Goal: Complete Application Form: Complete application form

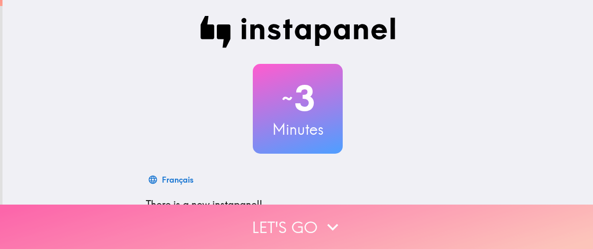
click at [388, 225] on button "Let's go" at bounding box center [296, 227] width 593 height 44
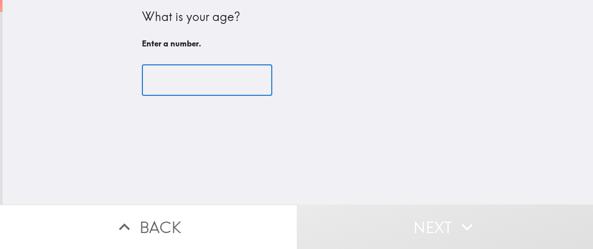
click at [251, 91] on input "number" at bounding box center [207, 80] width 130 height 31
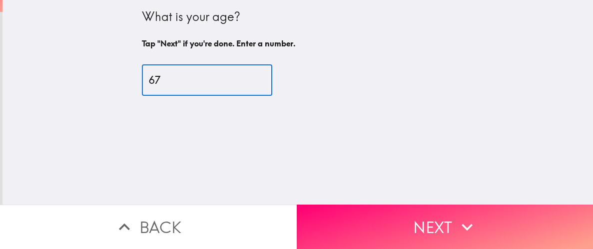
type input "6"
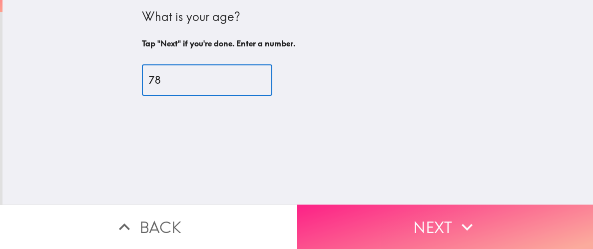
type input "78"
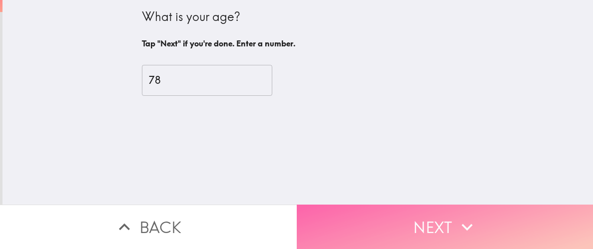
click at [354, 226] on button "Next" at bounding box center [445, 227] width 297 height 44
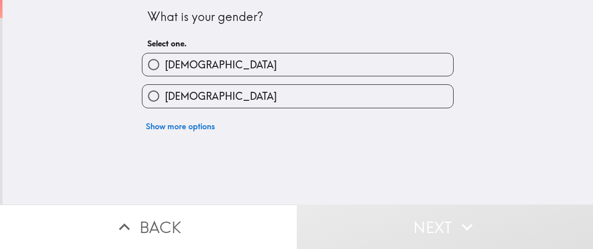
click at [352, 76] on label "[DEMOGRAPHIC_DATA]" at bounding box center [297, 64] width 311 height 22
click at [165, 76] on input "[DEMOGRAPHIC_DATA]" at bounding box center [153, 64] width 22 height 22
radio input "true"
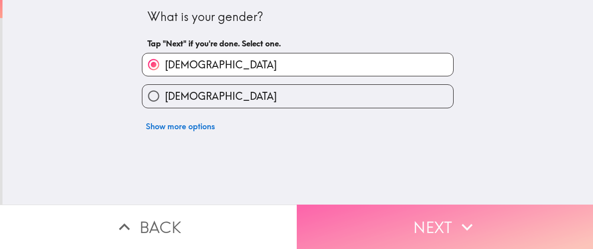
click at [363, 211] on button "Next" at bounding box center [445, 227] width 297 height 44
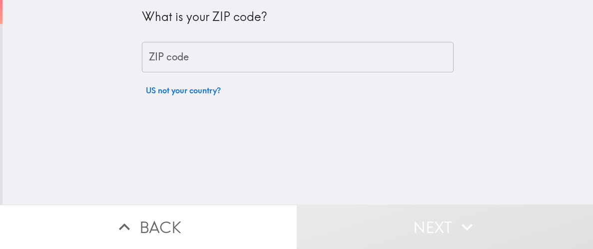
click at [384, 57] on input "ZIP code" at bounding box center [298, 57] width 312 height 31
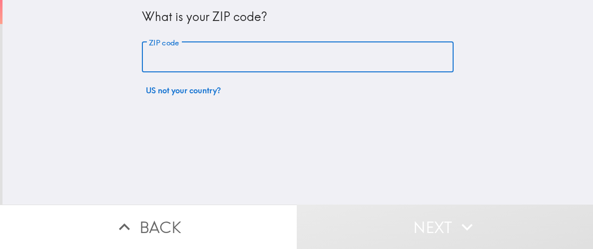
type input "85027"
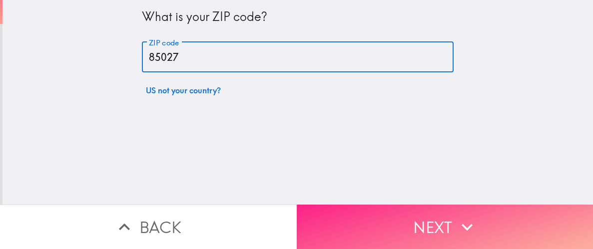
click at [370, 220] on button "Next" at bounding box center [445, 227] width 297 height 44
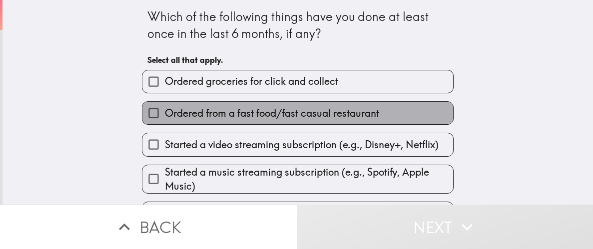
click at [419, 124] on label "Ordered from a fast food/fast casual restaurant" at bounding box center [297, 113] width 311 height 22
click at [165, 124] on input "Ordered from a fast food/fast casual restaurant" at bounding box center [153, 113] width 22 height 22
checkbox input "true"
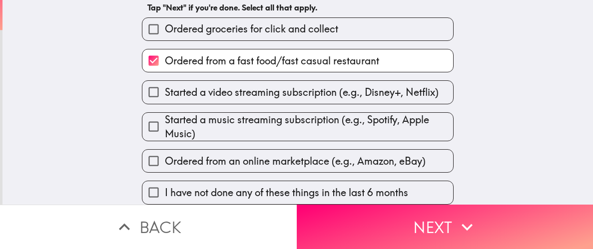
scroll to position [104, 0]
click at [313, 154] on span "Ordered from an online marketplace (e.g., Amazon, eBay)" at bounding box center [295, 161] width 261 height 14
click at [165, 150] on input "Ordered from an online marketplace (e.g., Amazon, eBay)" at bounding box center [153, 161] width 22 height 22
checkbox input "true"
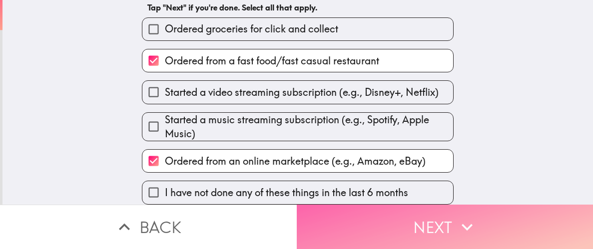
click at [484, 237] on button "Next" at bounding box center [445, 227] width 297 height 44
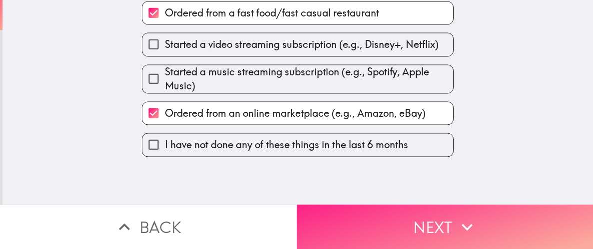
scroll to position [6, 0]
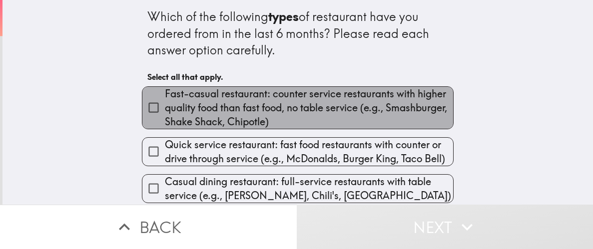
click at [390, 116] on span "Fast-casual restaurant: counter service restaurants with higher quality food th…" at bounding box center [309, 108] width 288 height 42
click at [165, 116] on input "Fast-casual restaurant: counter service restaurants with higher quality food th…" at bounding box center [153, 107] width 22 height 22
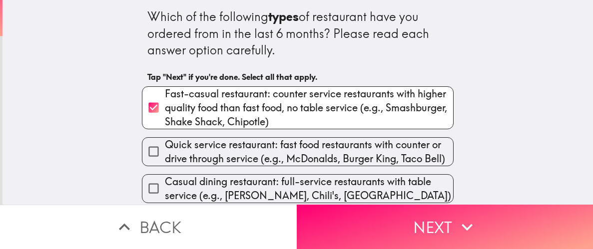
scroll to position [22, 0]
click at [330, 103] on span "Fast-casual restaurant: counter service restaurants with higher quality food th…" at bounding box center [309, 108] width 288 height 42
click at [165, 103] on input "Fast-casual restaurant: counter service restaurants with higher quality food th…" at bounding box center [153, 107] width 22 height 22
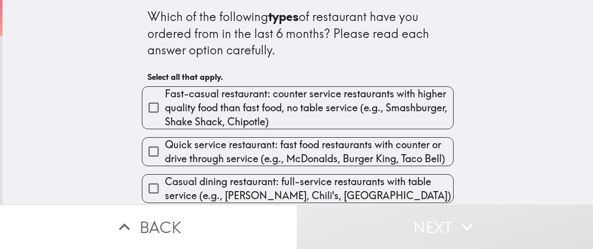
click at [343, 96] on span "Fast-casual restaurant: counter service restaurants with higher quality food th…" at bounding box center [309, 108] width 288 height 42
click at [165, 96] on input "Fast-casual restaurant: counter service restaurants with higher quality food th…" at bounding box center [153, 107] width 22 height 22
checkbox input "true"
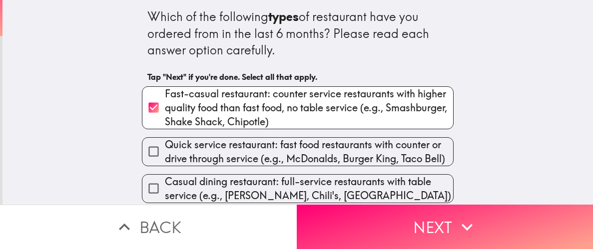
click at [309, 188] on span "Casual dining restaurant: full-service restaurants with table service (e.g., [P…" at bounding box center [309, 189] width 288 height 28
click at [165, 188] on input "Casual dining restaurant: full-service restaurants with table service (e.g., [P…" at bounding box center [153, 188] width 22 height 22
checkbox input "true"
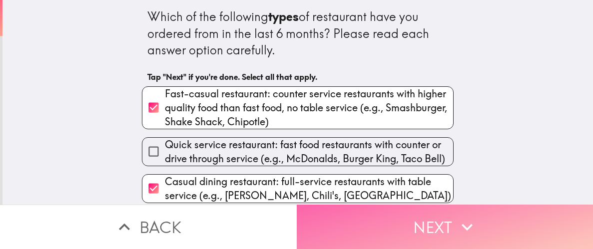
click at [504, 224] on button "Next" at bounding box center [445, 227] width 297 height 44
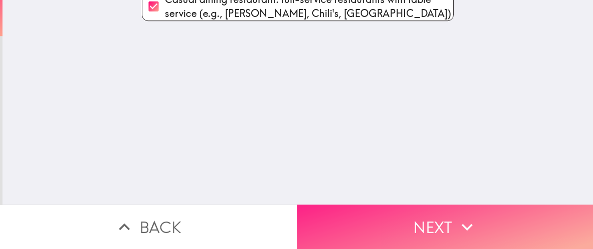
scroll to position [0, 0]
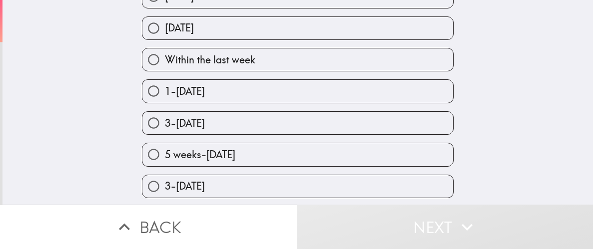
scroll to position [113, 0]
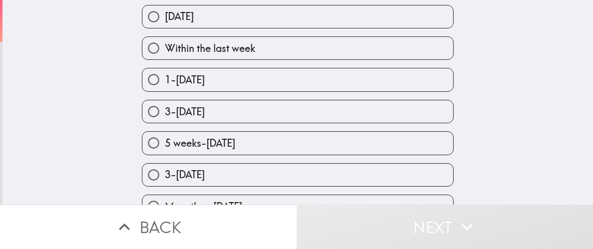
click at [431, 123] on label "3-[DATE]" at bounding box center [297, 111] width 311 height 22
click at [165, 123] on input "3-[DATE]" at bounding box center [153, 111] width 22 height 22
radio input "true"
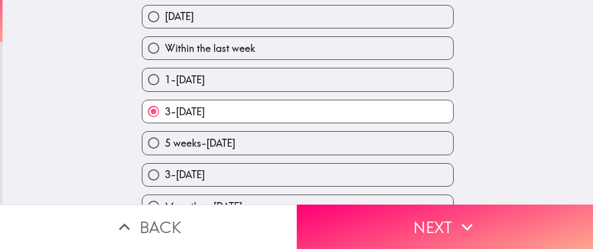
click at [511, 233] on button "Next" at bounding box center [445, 227] width 297 height 44
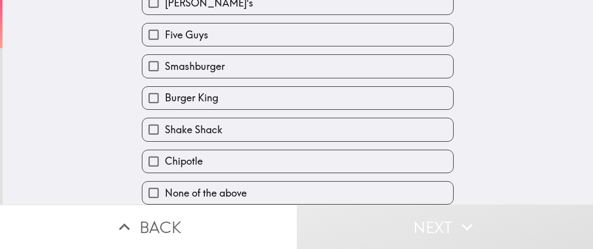
scroll to position [225, 0]
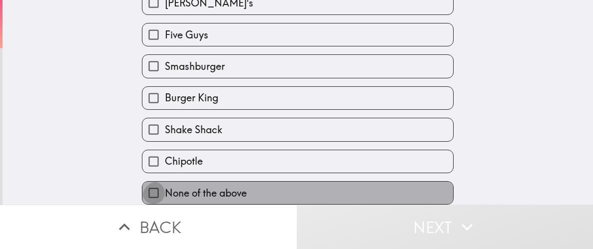
drag, startPoint x: 153, startPoint y: 185, endPoint x: 158, endPoint y: 185, distance: 5.5
click at [153, 185] on input "None of the above" at bounding box center [153, 193] width 22 height 22
checkbox input "true"
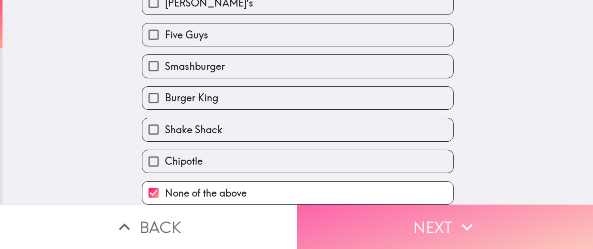
click at [428, 229] on button "Next" at bounding box center [445, 227] width 297 height 44
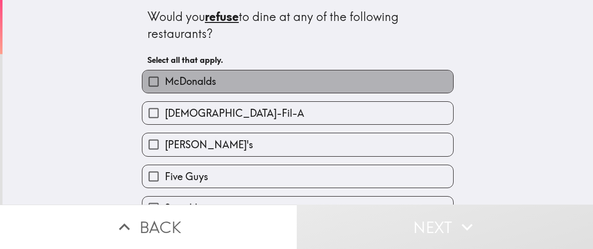
click at [421, 90] on label "McDonalds" at bounding box center [297, 81] width 311 height 22
click at [165, 90] on input "McDonalds" at bounding box center [153, 81] width 22 height 22
checkbox input "true"
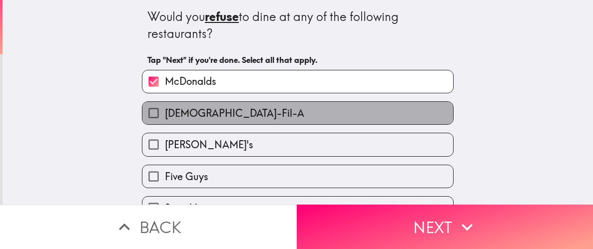
click at [431, 122] on label "[DEMOGRAPHIC_DATA]-Fil-A" at bounding box center [297, 113] width 311 height 22
click at [165, 122] on input "[DEMOGRAPHIC_DATA]-Fil-A" at bounding box center [153, 113] width 22 height 22
checkbox input "true"
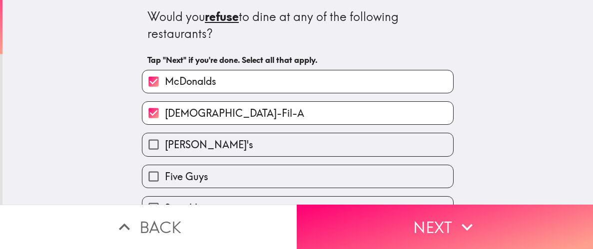
click at [444, 156] on label "[PERSON_NAME]'s" at bounding box center [297, 144] width 311 height 22
click at [165, 156] on input "[PERSON_NAME]'s" at bounding box center [153, 144] width 22 height 22
checkbox input "true"
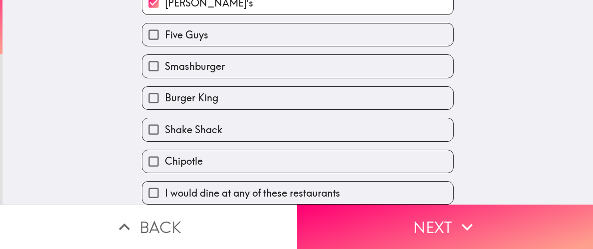
scroll to position [173, 0]
click at [441, 109] on label "Burger King" at bounding box center [297, 98] width 311 height 22
click at [165, 109] on input "Burger King" at bounding box center [153, 98] width 22 height 22
checkbox input "true"
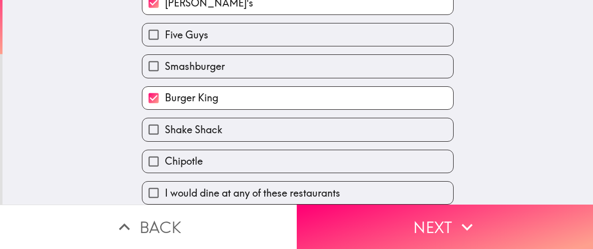
click at [441, 141] on label "Shake Shack" at bounding box center [297, 129] width 311 height 22
click at [165, 141] on input "Shake Shack" at bounding box center [153, 129] width 22 height 22
checkbox input "true"
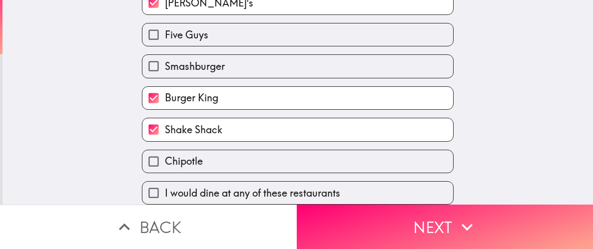
scroll to position [225, 0]
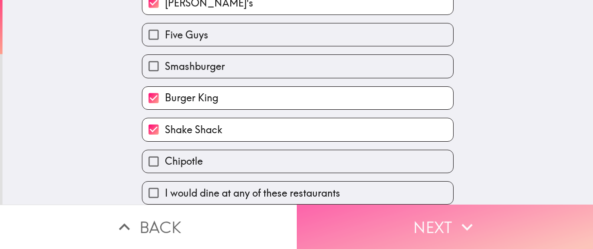
click at [485, 219] on button "Next" at bounding box center [445, 227] width 297 height 44
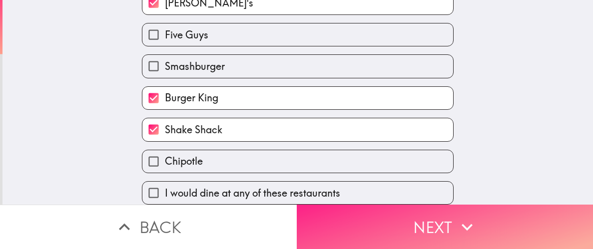
scroll to position [7, 0]
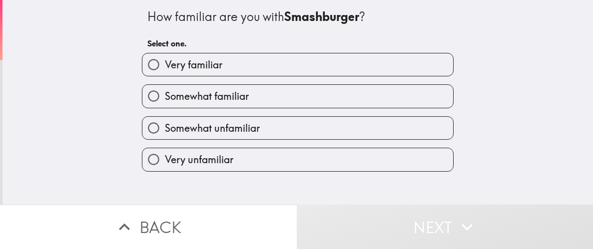
click at [419, 107] on label "Somewhat familiar" at bounding box center [297, 96] width 311 height 22
click at [165, 107] on input "Somewhat familiar" at bounding box center [153, 96] width 22 height 22
radio input "true"
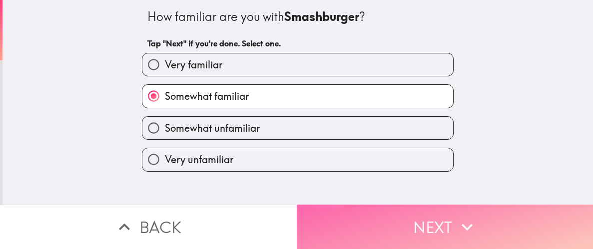
click at [484, 229] on button "Next" at bounding box center [445, 227] width 297 height 44
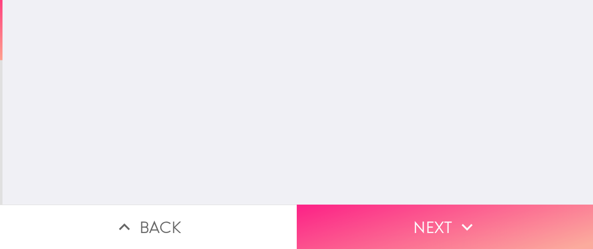
scroll to position [0, 0]
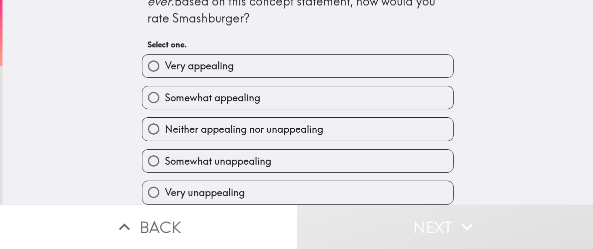
scroll to position [577, 0]
click at [416, 86] on label "Somewhat appealing" at bounding box center [297, 97] width 311 height 22
click at [165, 86] on input "Somewhat appealing" at bounding box center [153, 97] width 22 height 22
radio input "true"
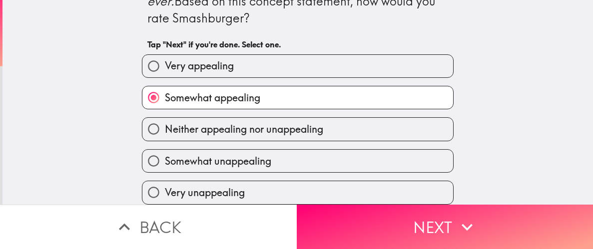
click at [457, 226] on icon "button" at bounding box center [467, 227] width 22 height 22
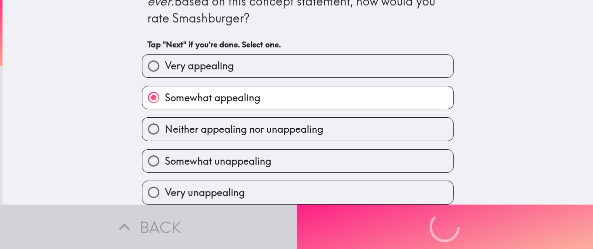
scroll to position [0, 0]
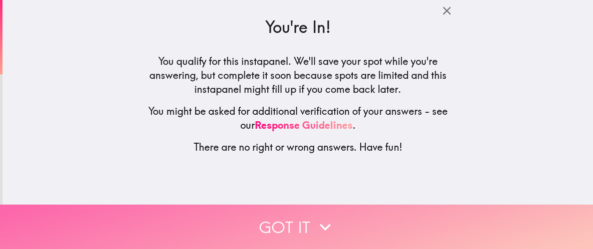
click at [312, 215] on button "Got it" at bounding box center [296, 227] width 593 height 44
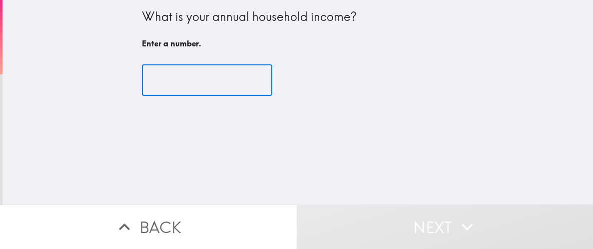
click at [262, 89] on input "number" at bounding box center [207, 80] width 130 height 31
click at [241, 92] on input "number" at bounding box center [207, 80] width 130 height 31
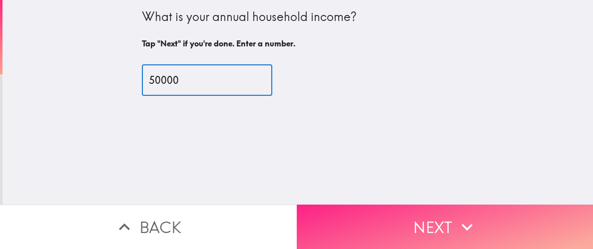
type input "50000"
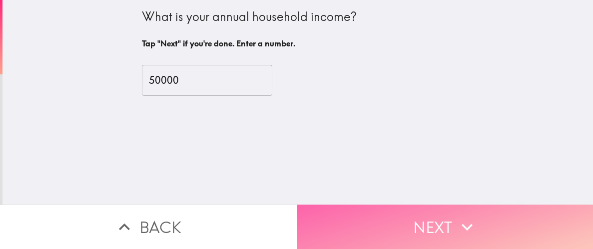
click at [367, 228] on button "Next" at bounding box center [445, 227] width 297 height 44
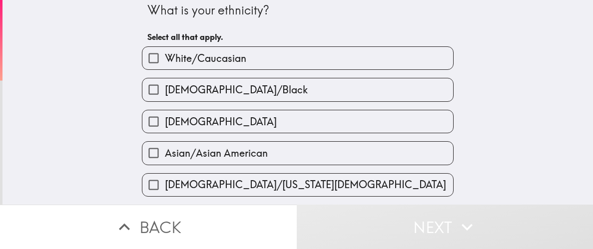
scroll to position [9, 0]
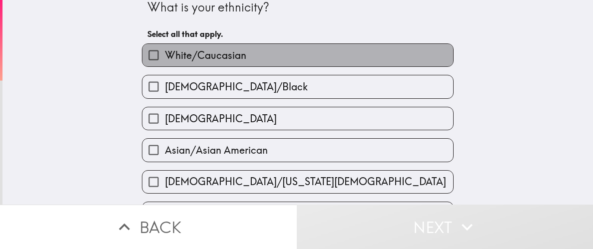
click at [386, 66] on label "White/Caucasian" at bounding box center [297, 55] width 311 height 22
click at [165, 66] on input "White/Caucasian" at bounding box center [153, 55] width 22 height 22
checkbox input "true"
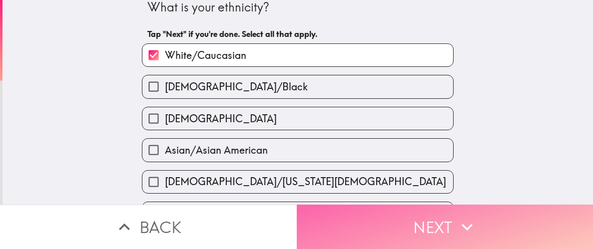
click at [402, 220] on button "Next" at bounding box center [445, 227] width 297 height 44
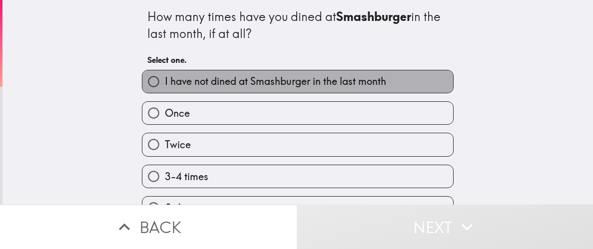
click at [365, 88] on span "I have not dined at Smashburger in the last month" at bounding box center [275, 81] width 221 height 14
click at [165, 93] on input "I have not dined at Smashburger in the last month" at bounding box center [153, 81] width 22 height 22
radio input "true"
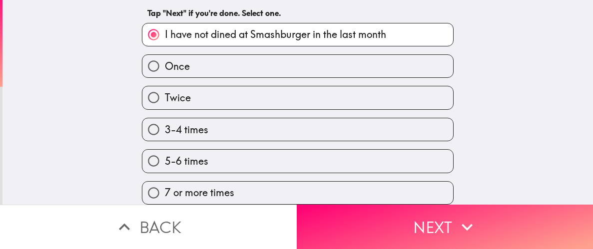
scroll to position [104, 0]
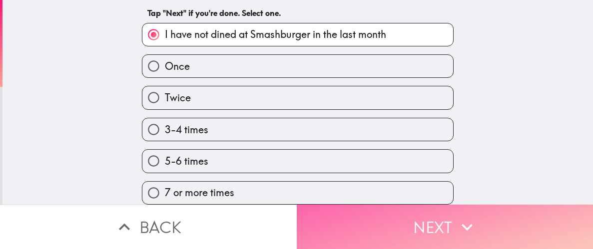
click at [472, 228] on icon "button" at bounding box center [467, 227] width 22 height 22
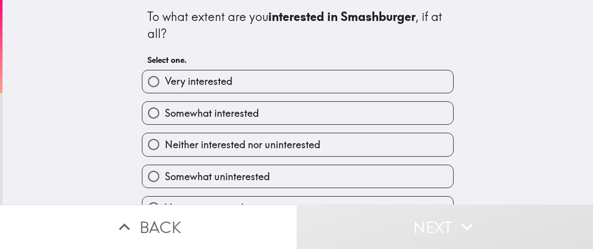
click at [394, 124] on label "Somewhat interested" at bounding box center [297, 113] width 311 height 22
click at [165, 124] on input "Somewhat interested" at bounding box center [153, 113] width 22 height 22
radio input "true"
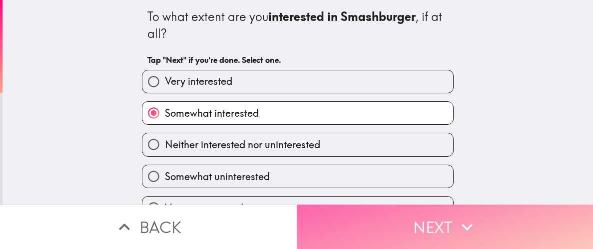
click at [491, 227] on button "Next" at bounding box center [445, 227] width 297 height 44
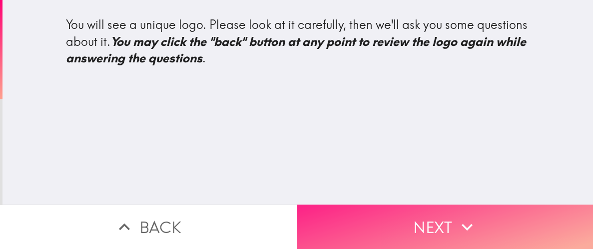
click at [429, 226] on button "Next" at bounding box center [445, 227] width 297 height 44
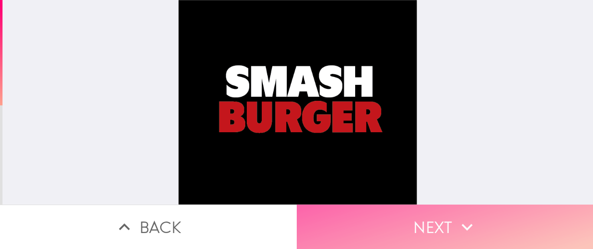
click at [452, 228] on button "Next" at bounding box center [445, 227] width 297 height 44
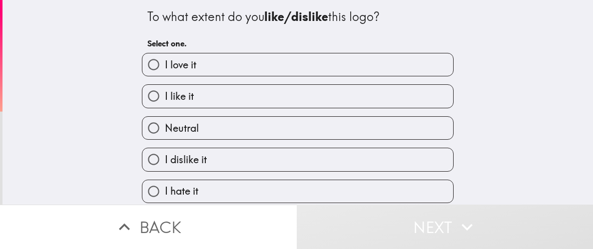
click at [413, 107] on label "I like it" at bounding box center [297, 96] width 311 height 22
click at [165, 107] on input "I like it" at bounding box center [153, 96] width 22 height 22
radio input "true"
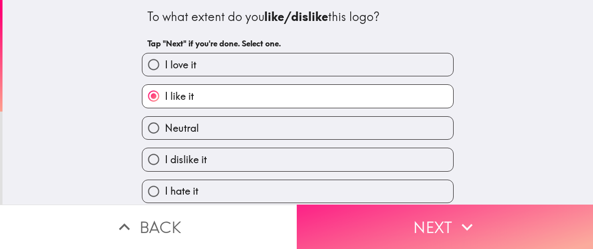
click at [524, 220] on button "Next" at bounding box center [445, 227] width 297 height 44
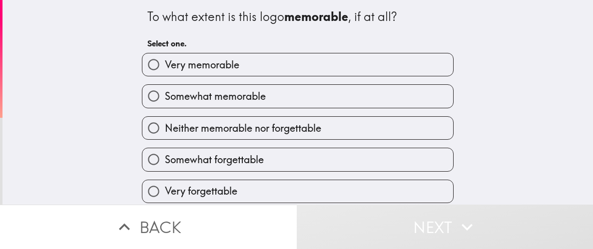
click at [410, 76] on label "Very memorable" at bounding box center [297, 64] width 311 height 22
click at [165, 76] on input "Very memorable" at bounding box center [153, 64] width 22 height 22
radio input "true"
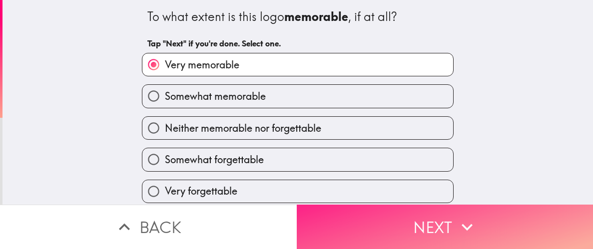
click at [483, 229] on button "Next" at bounding box center [445, 227] width 297 height 44
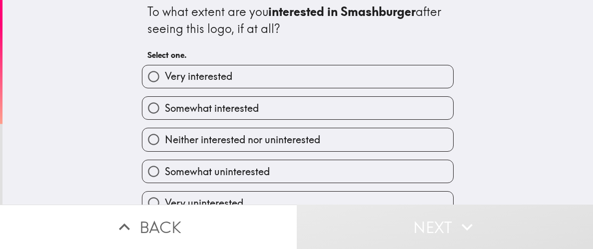
scroll to position [3, 0]
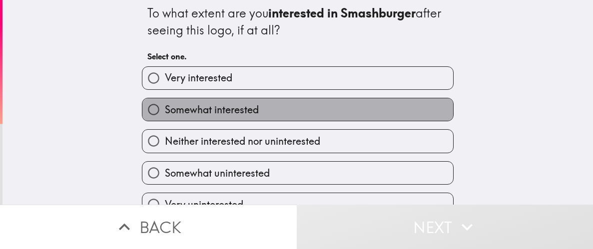
click at [396, 121] on label "Somewhat interested" at bounding box center [297, 109] width 311 height 22
click at [165, 121] on input "Somewhat interested" at bounding box center [153, 109] width 22 height 22
radio input "true"
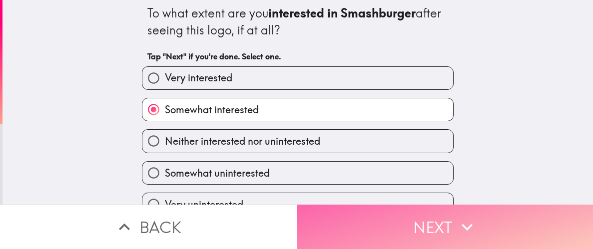
click at [499, 217] on button "Next" at bounding box center [445, 227] width 297 height 44
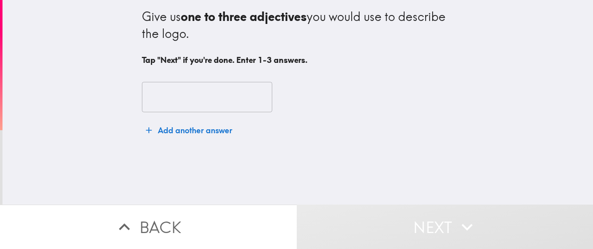
click at [154, 104] on input "text" at bounding box center [207, 97] width 130 height 31
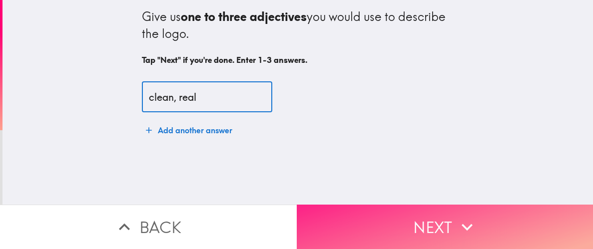
type input "clean, real"
click at [350, 209] on button "Next" at bounding box center [445, 227] width 297 height 44
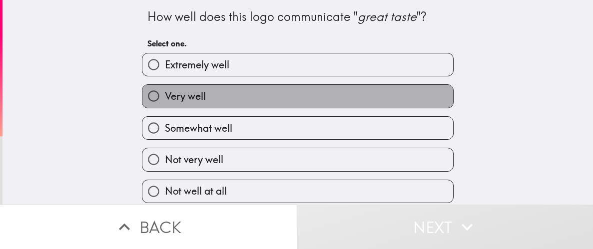
click at [382, 107] on label "Very well" at bounding box center [297, 96] width 311 height 22
click at [165, 107] on input "Very well" at bounding box center [153, 96] width 22 height 22
radio input "true"
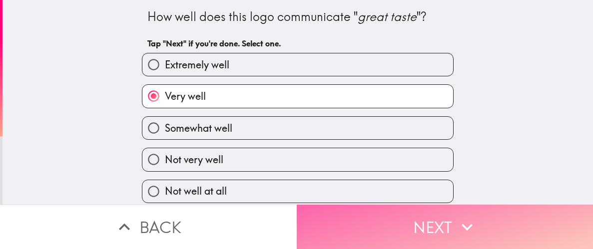
click at [394, 221] on button "Next" at bounding box center [445, 227] width 297 height 44
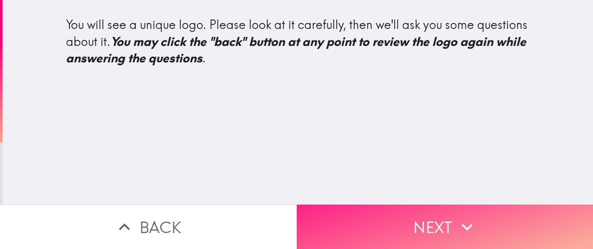
click at [407, 213] on button "Next" at bounding box center [445, 227] width 297 height 44
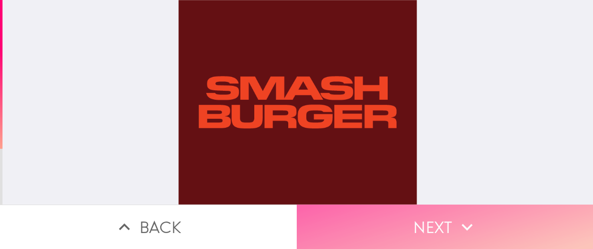
click at [393, 222] on button "Next" at bounding box center [445, 227] width 297 height 44
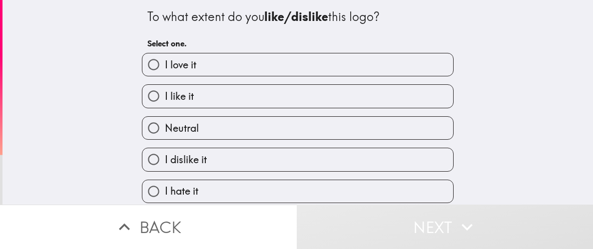
click at [425, 107] on label "I like it" at bounding box center [297, 96] width 311 height 22
click at [165, 107] on input "I like it" at bounding box center [153, 96] width 22 height 22
radio input "true"
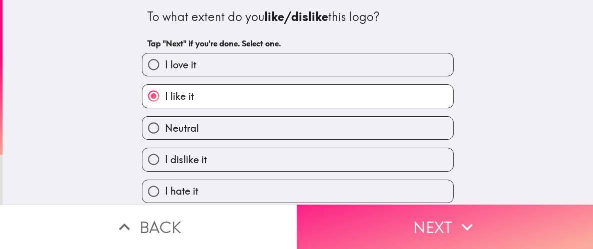
click at [502, 212] on button "Next" at bounding box center [445, 227] width 297 height 44
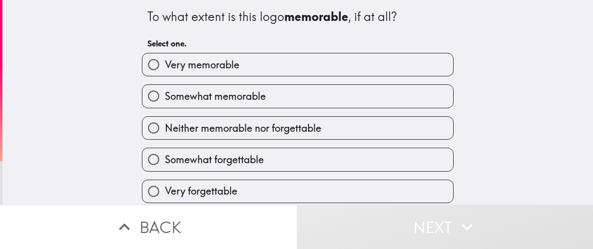
click at [420, 107] on label "Somewhat memorable" at bounding box center [297, 96] width 311 height 22
click at [165, 107] on input "Somewhat memorable" at bounding box center [153, 96] width 22 height 22
radio input "true"
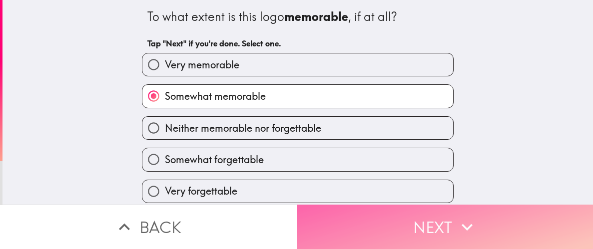
click at [482, 229] on button "Next" at bounding box center [445, 227] width 297 height 44
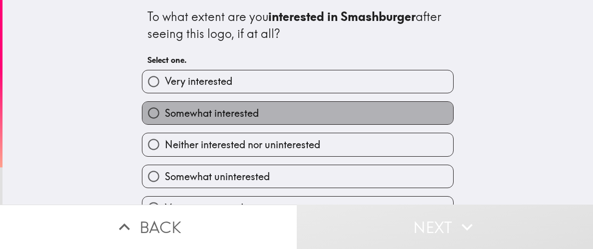
click at [431, 124] on label "Somewhat interested" at bounding box center [297, 113] width 311 height 22
click at [165, 124] on input "Somewhat interested" at bounding box center [153, 113] width 22 height 22
radio input "true"
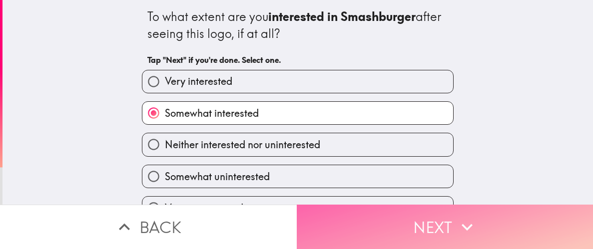
click at [501, 230] on button "Next" at bounding box center [445, 227] width 297 height 44
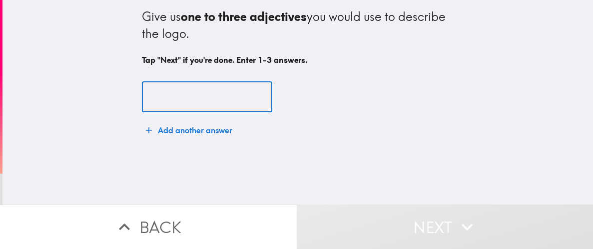
click at [173, 105] on input "text" at bounding box center [207, 97] width 130 height 31
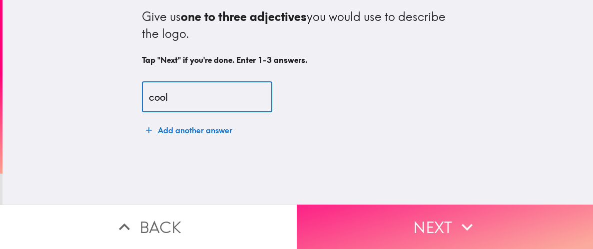
type input "cool"
click at [350, 223] on button "Next" at bounding box center [445, 227] width 297 height 44
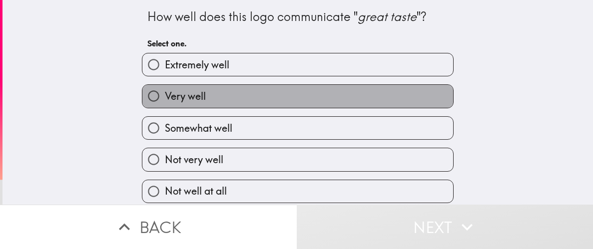
click at [402, 107] on label "Very well" at bounding box center [297, 96] width 311 height 22
click at [165, 107] on input "Very well" at bounding box center [153, 96] width 22 height 22
radio input "true"
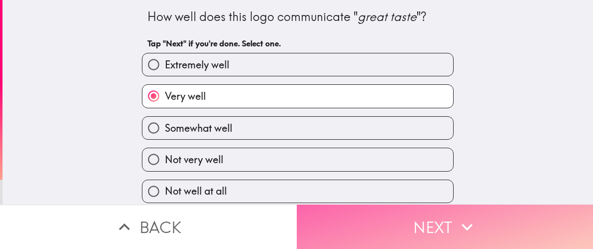
click at [418, 222] on button "Next" at bounding box center [445, 227] width 297 height 44
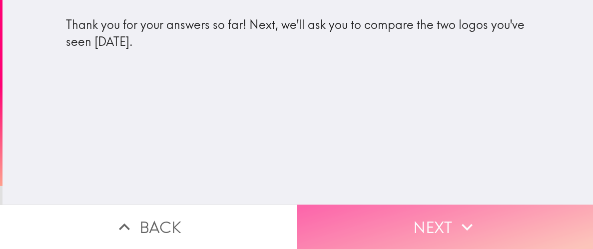
click at [421, 234] on button "Next" at bounding box center [445, 227] width 297 height 44
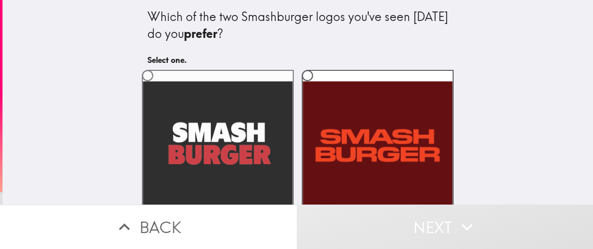
click at [261, 165] on label at bounding box center [218, 146] width 152 height 152
click at [159, 87] on input "radio" at bounding box center [147, 75] width 22 height 22
radio input "true"
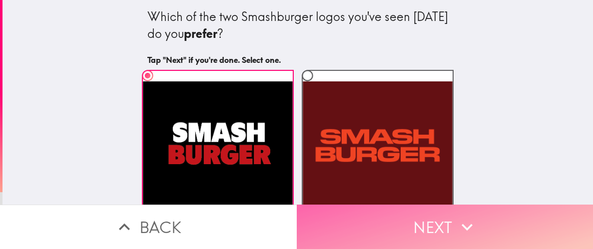
click at [326, 221] on button "Next" at bounding box center [445, 227] width 297 height 44
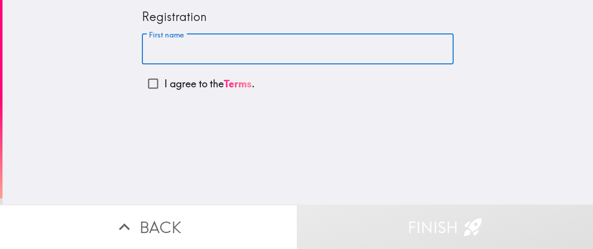
click at [331, 54] on input "First name" at bounding box center [298, 49] width 312 height 31
type input "[PERSON_NAME]"
click at [160, 89] on input "I agree to the Terms ." at bounding box center [153, 83] width 22 height 22
checkbox input "true"
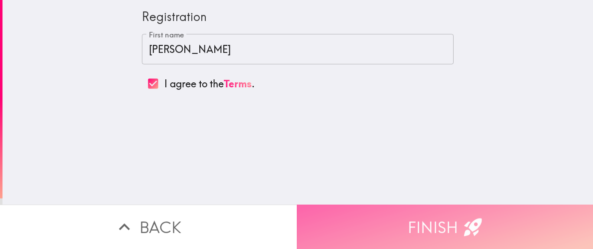
click at [333, 212] on button "Finish" at bounding box center [445, 227] width 297 height 44
